Goal: Task Accomplishment & Management: Use online tool/utility

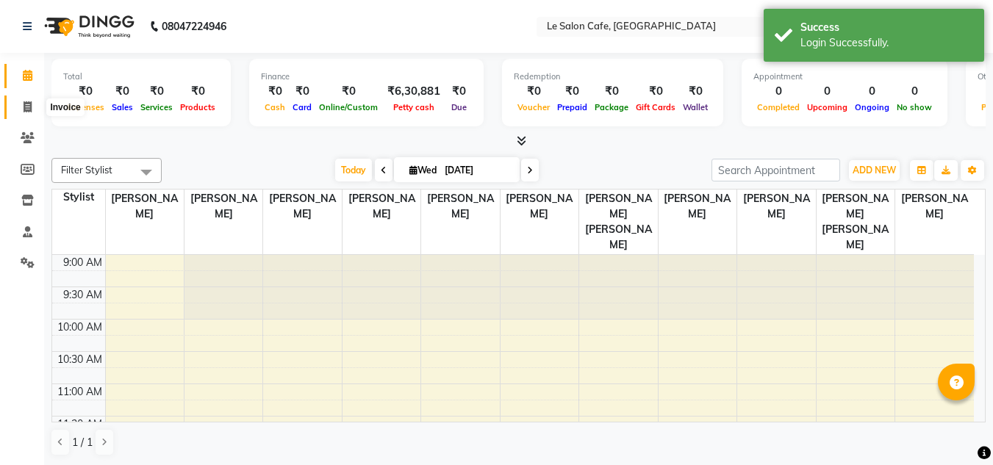
click at [24, 104] on icon at bounding box center [28, 106] width 8 height 11
select select "594"
select select "service"
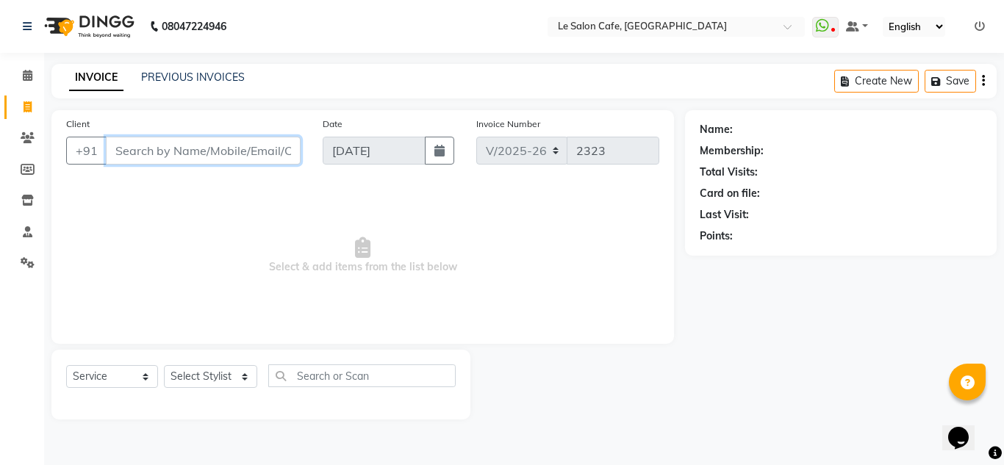
click at [158, 149] on input "Client" at bounding box center [203, 151] width 195 height 28
click at [174, 157] on input "Client" at bounding box center [203, 151] width 195 height 28
click at [172, 149] on input "Client" at bounding box center [203, 151] width 195 height 28
click at [189, 161] on input "Client" at bounding box center [203, 151] width 195 height 28
drag, startPoint x: 233, startPoint y: 4, endPoint x: 250, endPoint y: 50, distance: 49.3
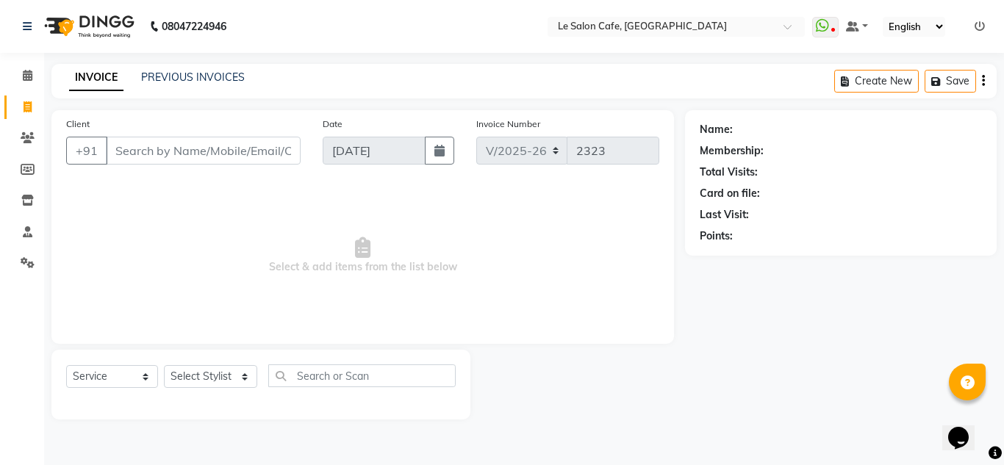
click at [250, 50] on nav "08047224946 Select Location × Le Salon Cafe, Chembur WhatsApp Status ✕ Status: …" at bounding box center [502, 26] width 1004 height 53
click at [240, 382] on select "Select Stylist [PERSON_NAME] [PERSON_NAME] Kadam [PERSON_NAME] Front Desk [PERS…" at bounding box center [210, 376] width 93 height 23
click at [164, 365] on select "Select Stylist [PERSON_NAME] [PERSON_NAME] Kadam [PERSON_NAME] Front Desk [PERS…" at bounding box center [210, 376] width 93 height 23
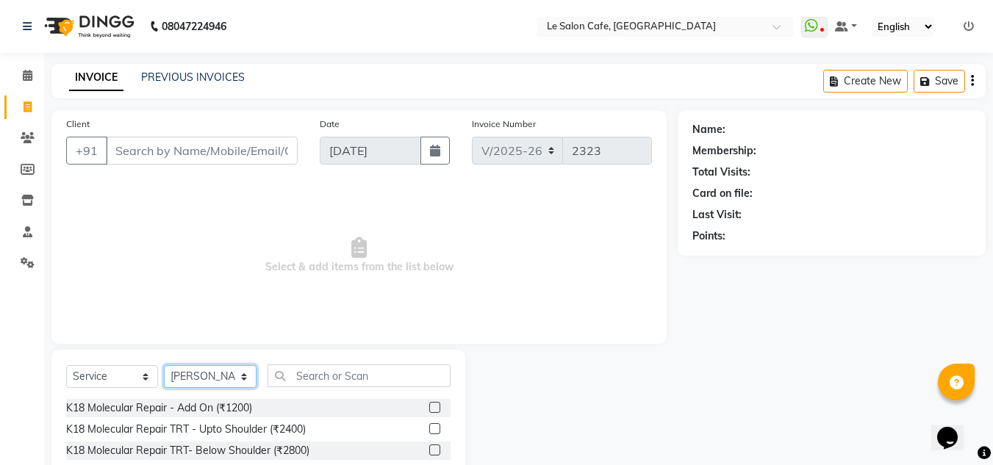
click at [246, 370] on select "Select Stylist [PERSON_NAME] [PERSON_NAME] Kadam [PERSON_NAME] Front Desk [PERS…" at bounding box center [210, 376] width 93 height 23
select select "8529"
click at [164, 365] on select "Select Stylist [PERSON_NAME] [PERSON_NAME] Kadam [PERSON_NAME] Front Desk [PERS…" at bounding box center [210, 376] width 93 height 23
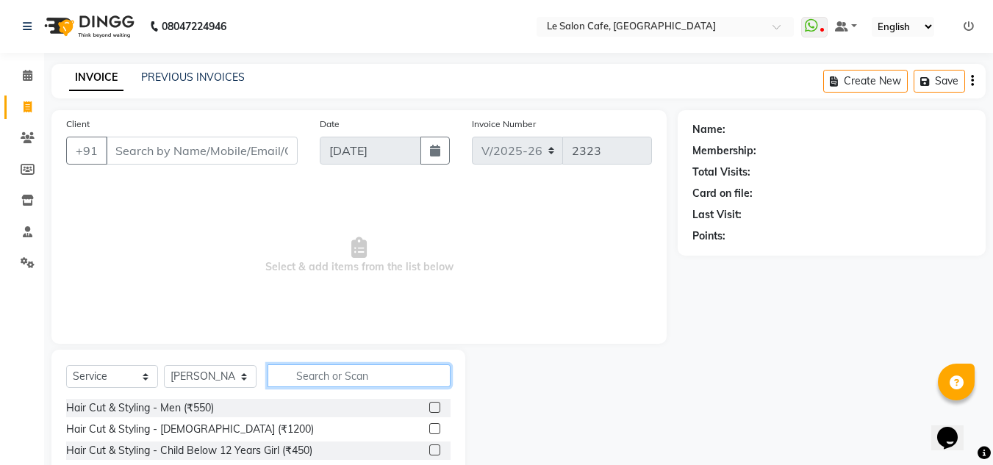
click at [321, 374] on input "text" at bounding box center [359, 376] width 183 height 23
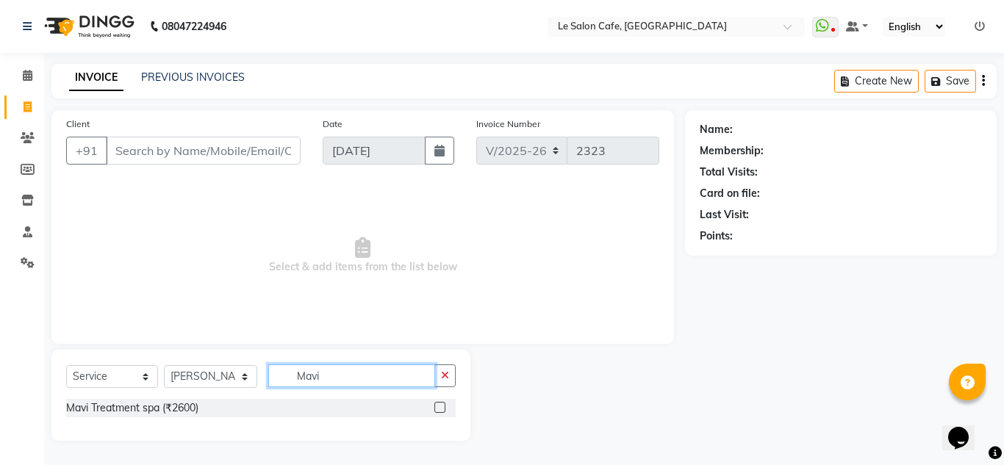
type input "Mavi"
click at [435, 409] on label at bounding box center [440, 407] width 11 height 11
click at [435, 409] on input "checkbox" at bounding box center [440, 409] width 10 height 10
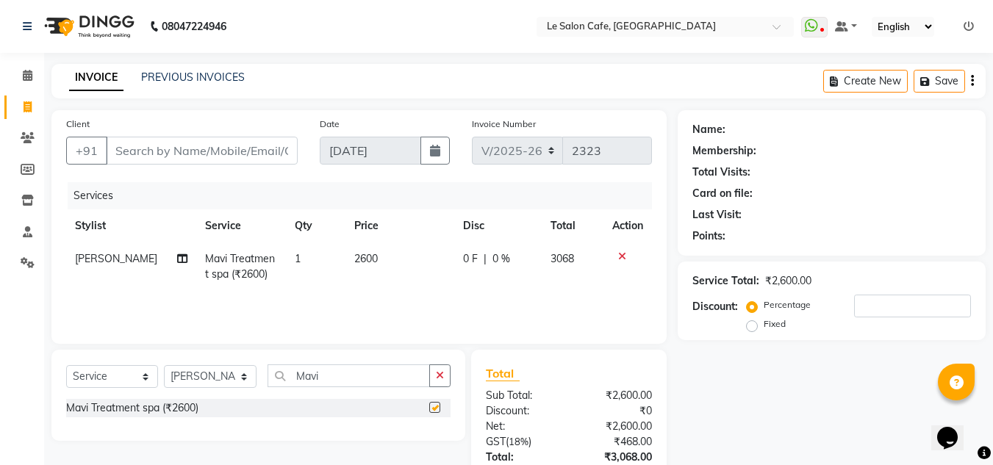
checkbox input "false"
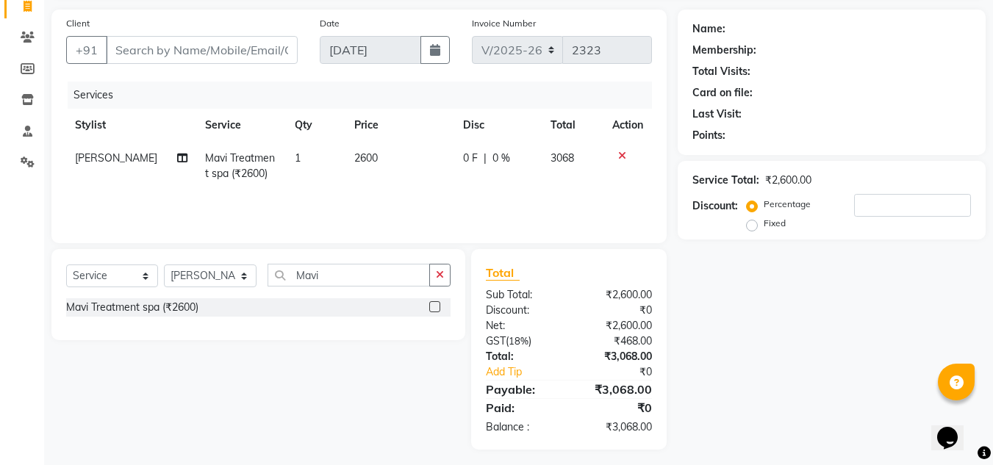
scroll to position [107, 0]
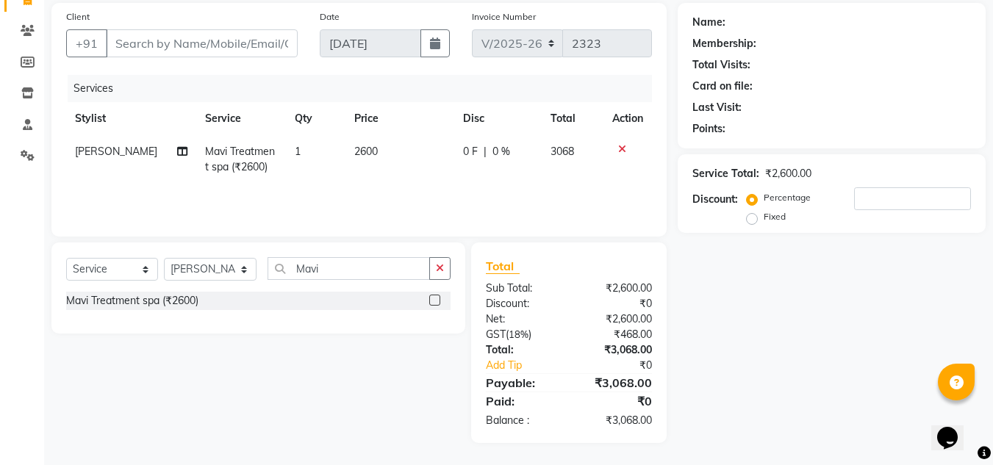
click at [867, 187] on div "Service Total: ₹2,600.00 Discount: Percentage Fixed" at bounding box center [832, 193] width 279 height 67
click at [867, 196] on input "number" at bounding box center [912, 198] width 117 height 23
type input "20"
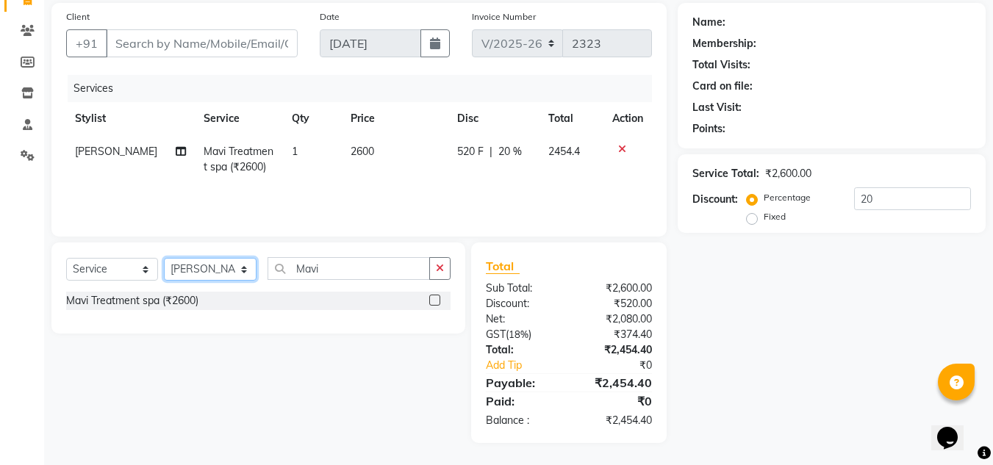
click at [252, 268] on select "Select Stylist [PERSON_NAME] [PERSON_NAME] Kadam [PERSON_NAME] Front Desk [PERS…" at bounding box center [210, 269] width 93 height 23
click at [164, 258] on select "Select Stylist [PERSON_NAME] [PERSON_NAME] Kadam [PERSON_NAME] Front Desk [PERS…" at bounding box center [210, 269] width 93 height 23
click at [330, 269] on input "Mavi" at bounding box center [349, 268] width 162 height 23
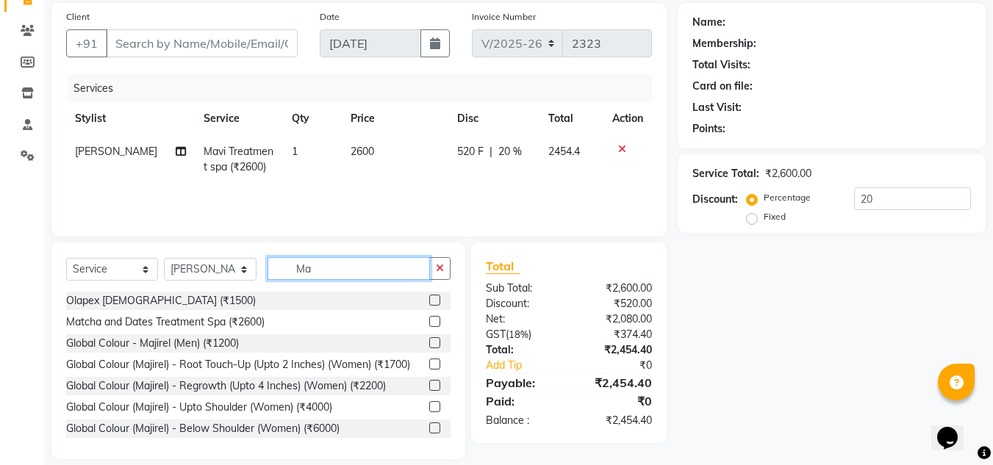
type input "M"
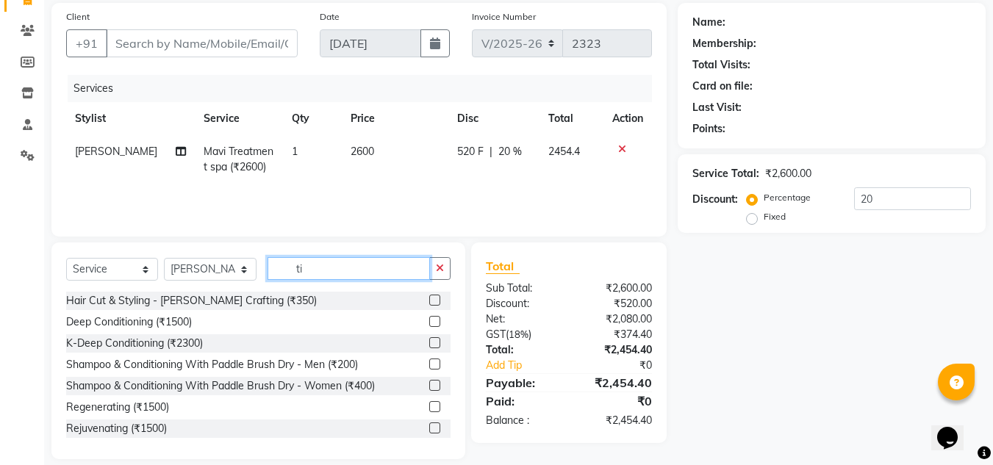
type input "t"
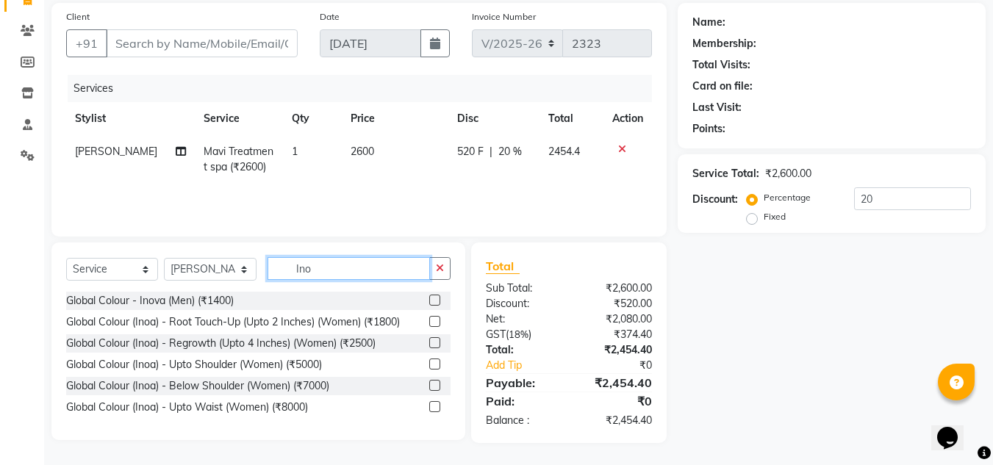
type input "Ino"
click at [437, 318] on label at bounding box center [434, 321] width 11 height 11
click at [437, 318] on input "checkbox" at bounding box center [434, 323] width 10 height 10
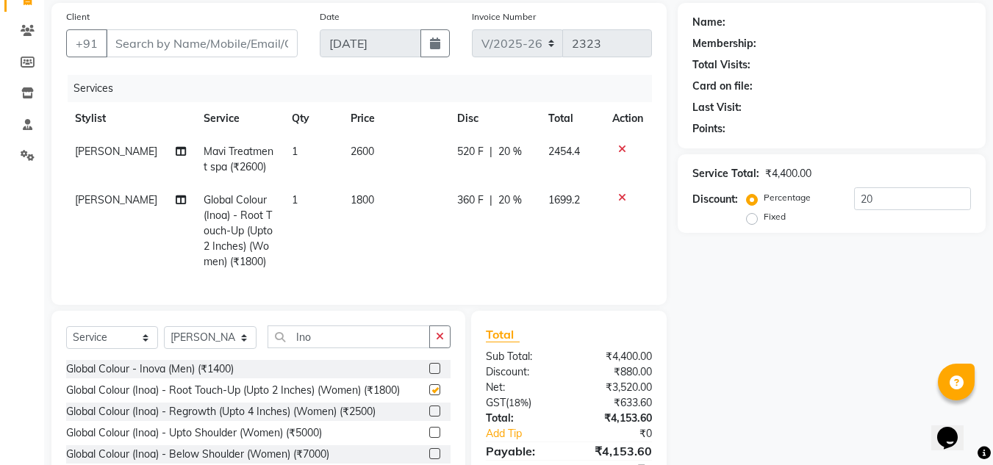
checkbox input "false"
click at [367, 191] on td "1800" at bounding box center [395, 231] width 107 height 95
select select "8529"
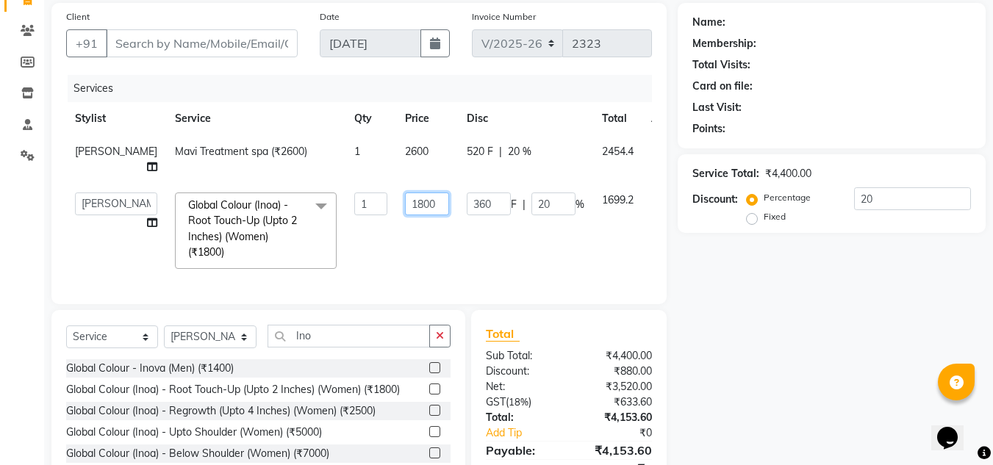
click at [405, 215] on input "1800" at bounding box center [427, 204] width 44 height 23
type input "1"
type input "2000"
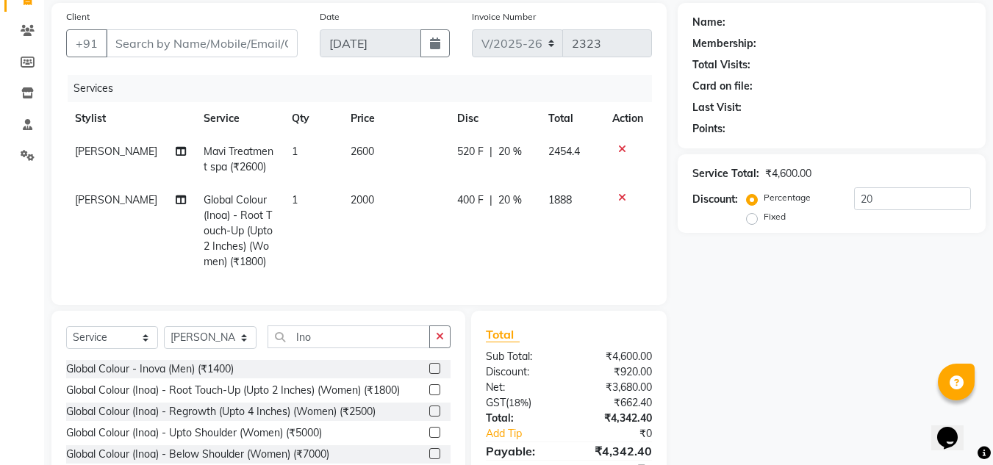
click at [466, 248] on td "400 F | 20 %" at bounding box center [494, 231] width 91 height 95
select select "8529"
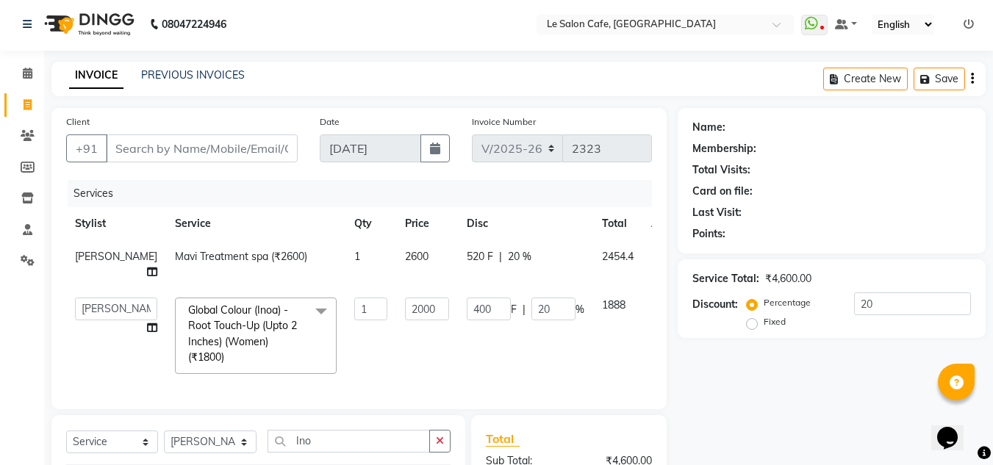
scroll to position [0, 0]
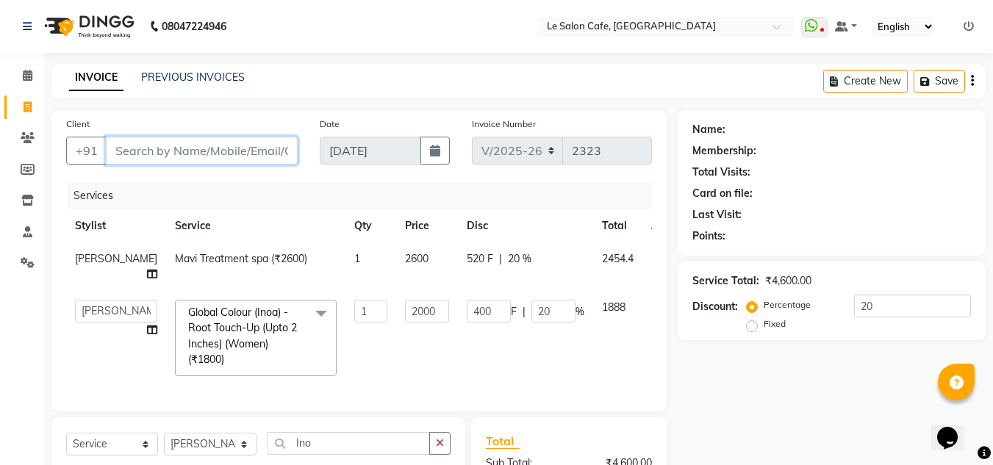
click at [163, 154] on input "Client" at bounding box center [202, 151] width 192 height 28
paste input "[PERSON_NAME]"
type input "[PERSON_NAME]"
type input "0"
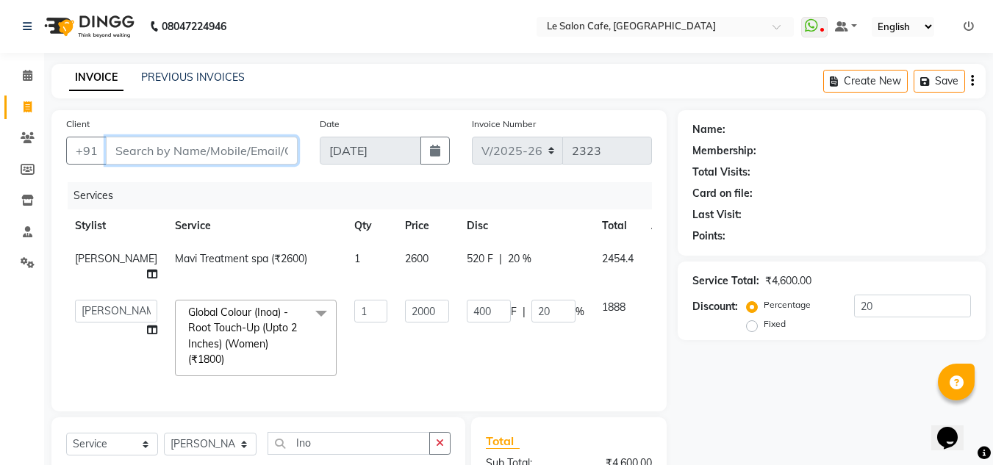
type input "0"
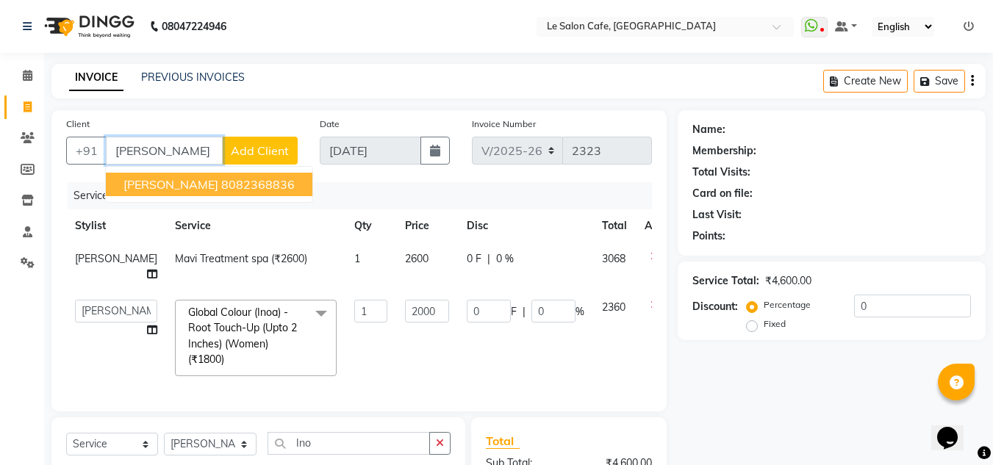
click at [232, 183] on ngb-highlight "8082368836" at bounding box center [258, 184] width 74 height 15
type input "8082368836"
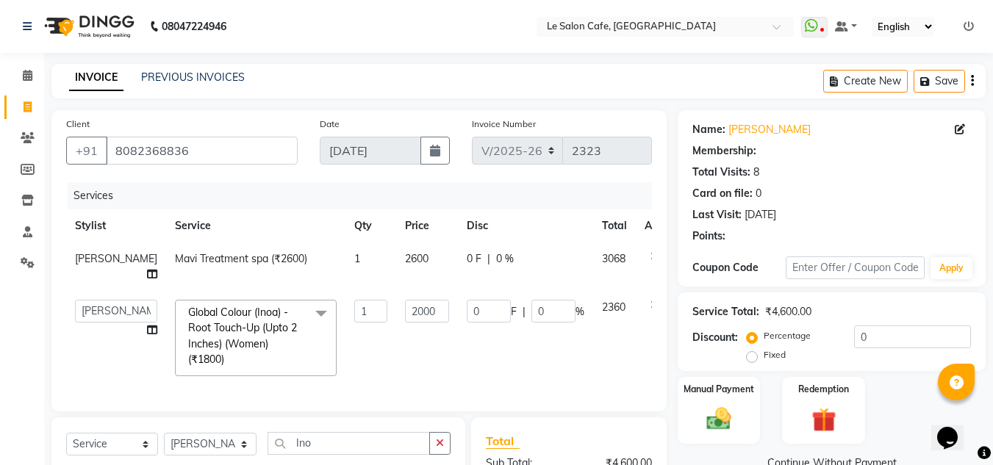
type input "400"
type input "20"
select select "1: Object"
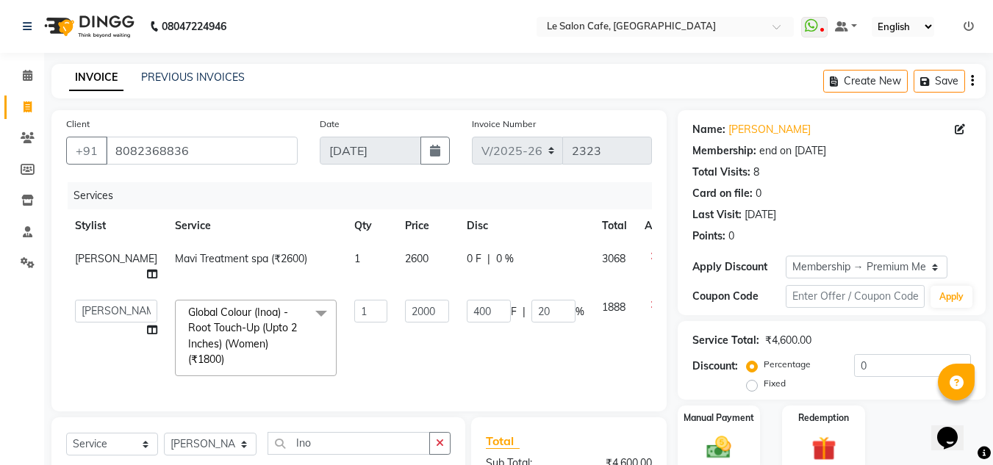
click at [501, 347] on td "400 F | 20 %" at bounding box center [525, 338] width 135 height 94
click at [496, 260] on span "0 %" at bounding box center [505, 258] width 18 height 15
select select "8529"
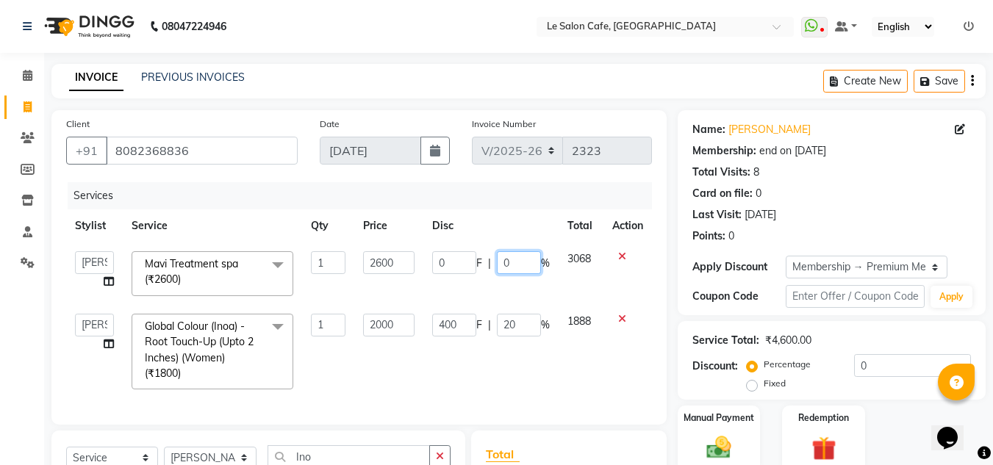
click at [503, 265] on input "0" at bounding box center [519, 262] width 44 height 23
type input "20"
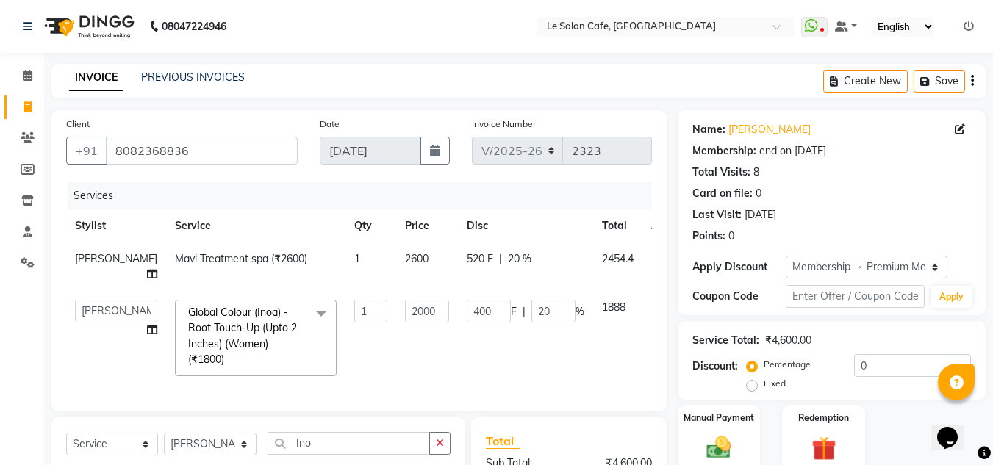
click at [443, 397] on div "Services Stylist Service Qty Price Disc Total Action Soniyaa Varma Mavi Treatme…" at bounding box center [359, 289] width 586 height 215
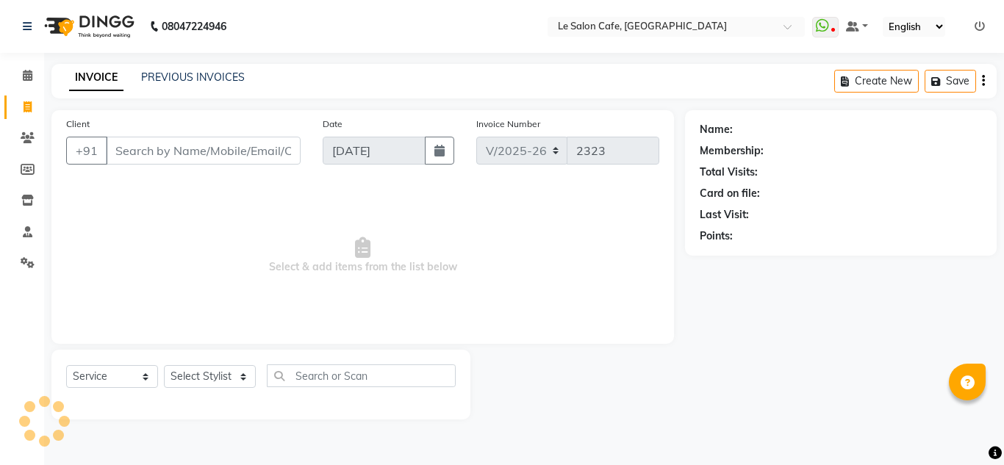
select select "594"
select select "service"
click at [546, 295] on span "Select & add items from the list below" at bounding box center [362, 255] width 593 height 147
click at [766, 340] on div "Name: Membership: Total Visits: Card on file: Last Visit: Points:" at bounding box center [846, 265] width 323 height 310
